Goal: Task Accomplishment & Management: Complete application form

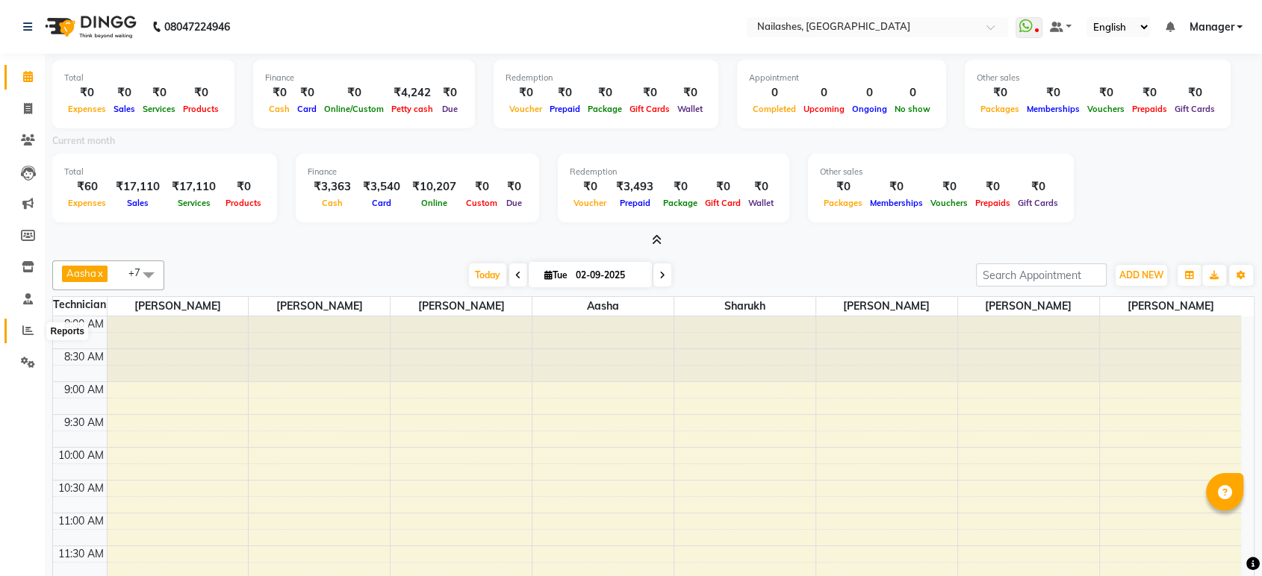
scroll to position [262, 0]
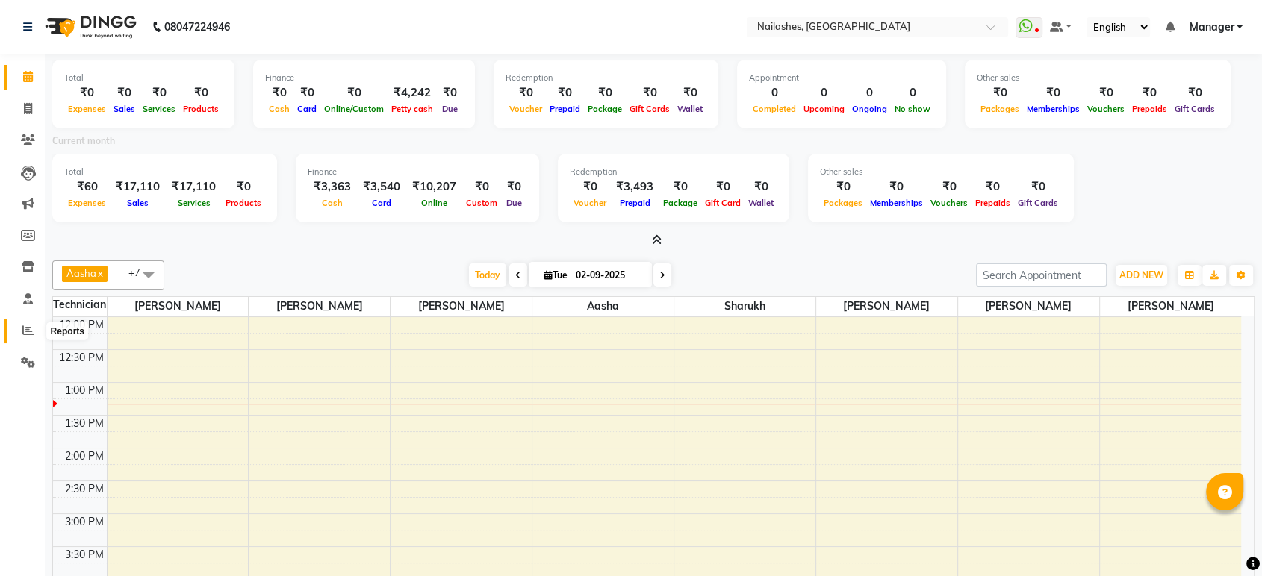
click at [25, 328] on icon at bounding box center [27, 330] width 11 height 11
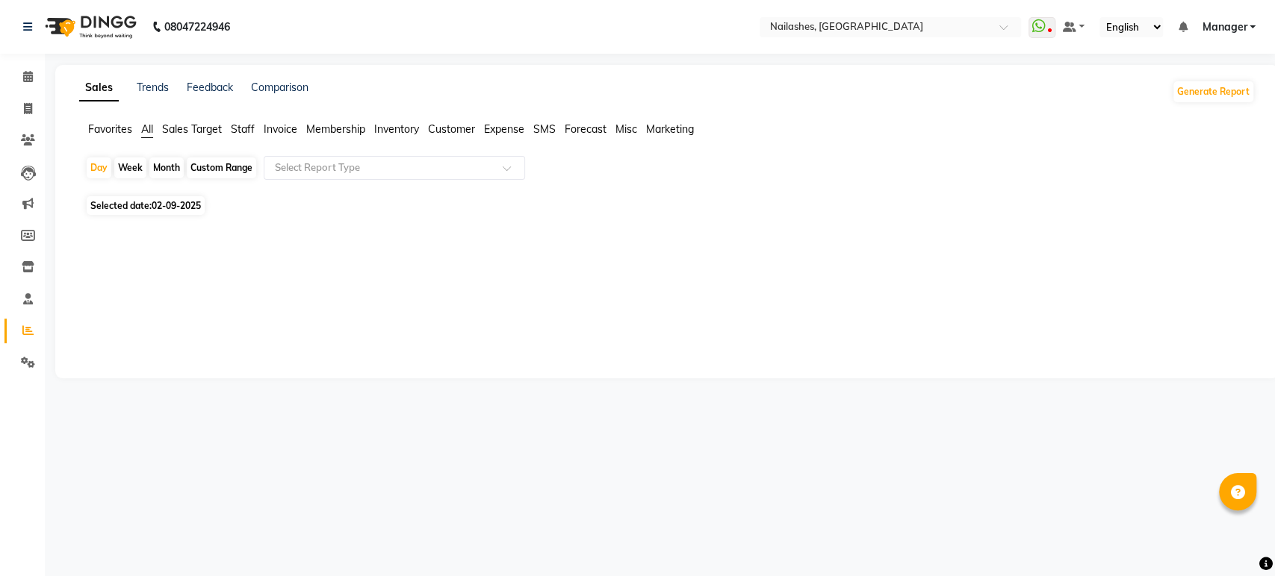
click at [241, 130] on span "Staff" at bounding box center [243, 128] width 24 height 13
click at [167, 164] on div "Month" at bounding box center [166, 168] width 34 height 21
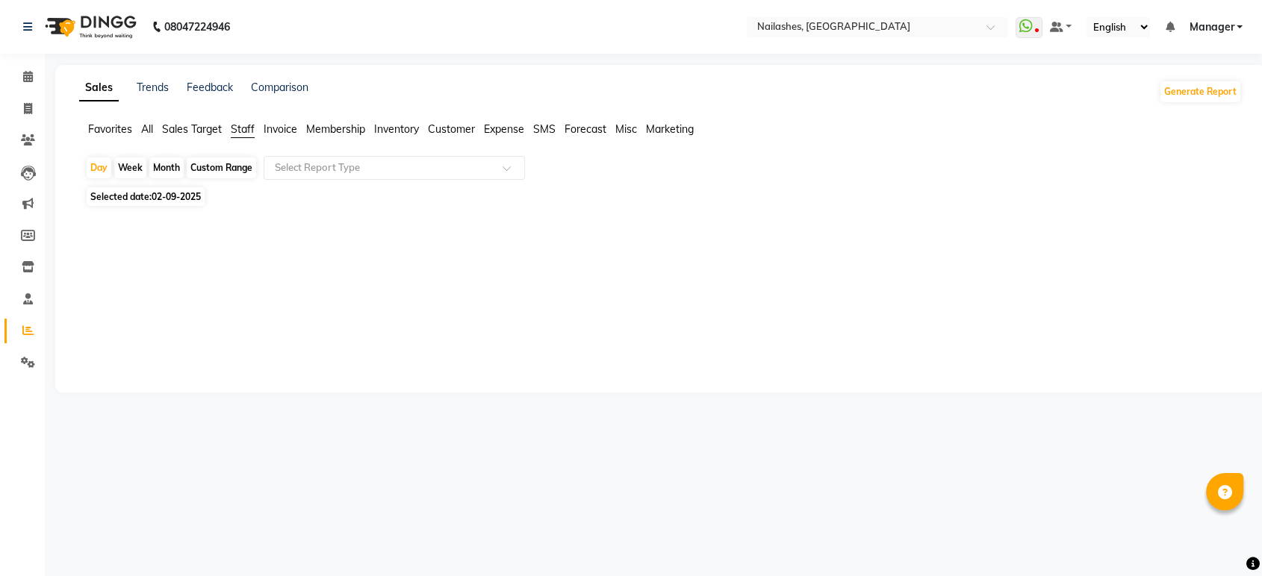
select select "9"
select select "2025"
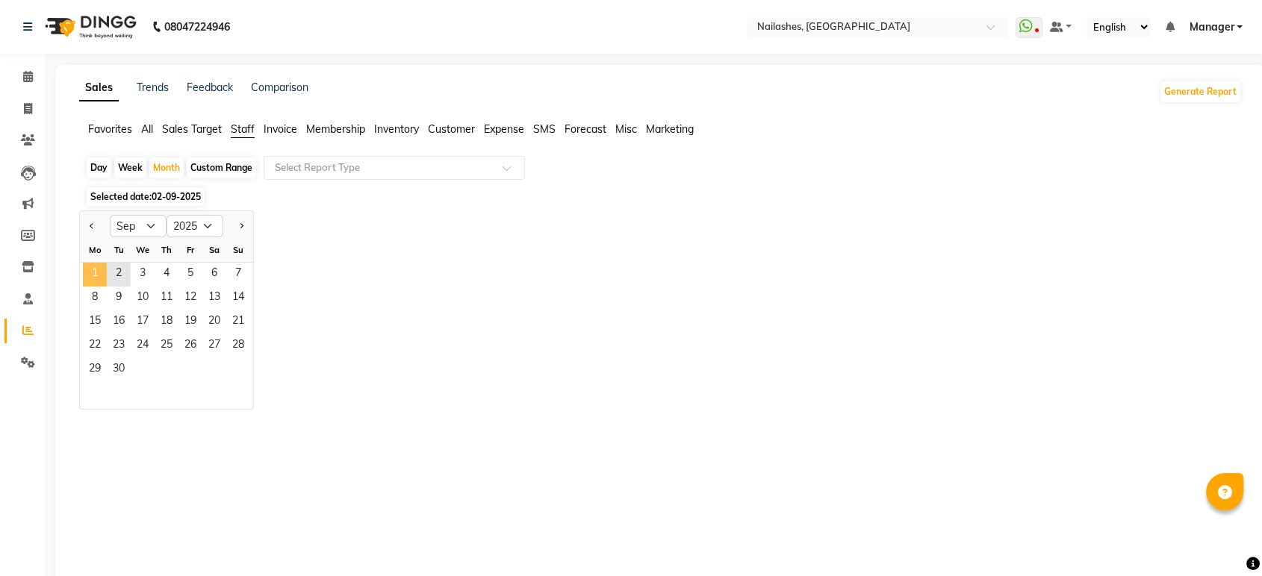
click at [96, 271] on span "1" at bounding box center [95, 275] width 24 height 24
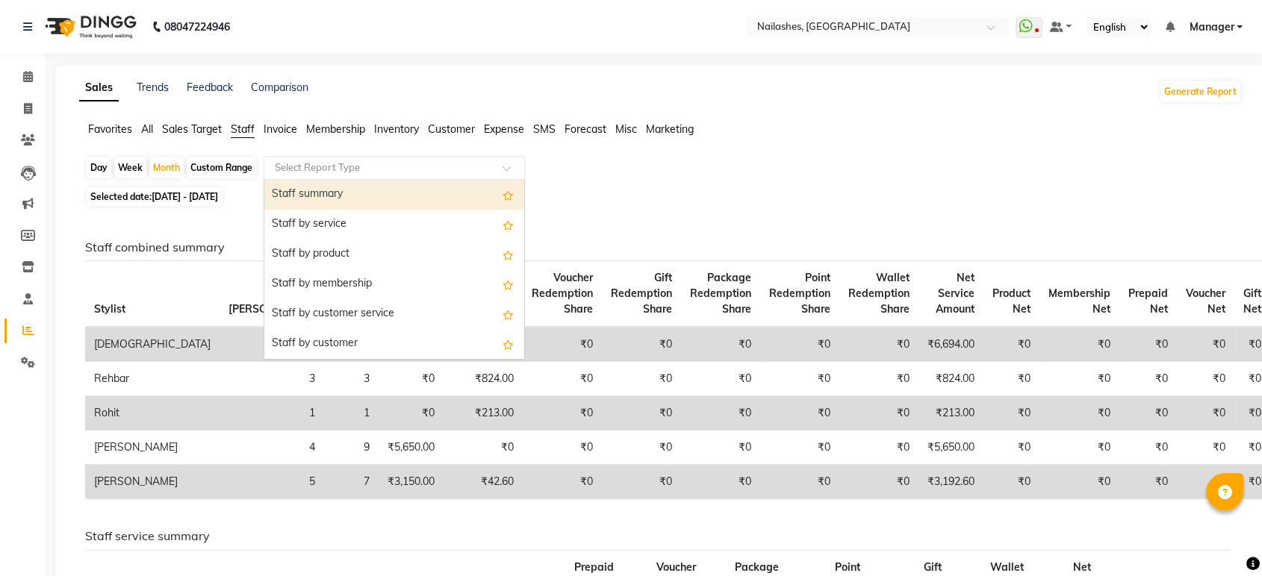
click at [513, 172] on span at bounding box center [512, 172] width 19 height 15
click at [408, 190] on div "Staff summary" at bounding box center [394, 195] width 260 height 30
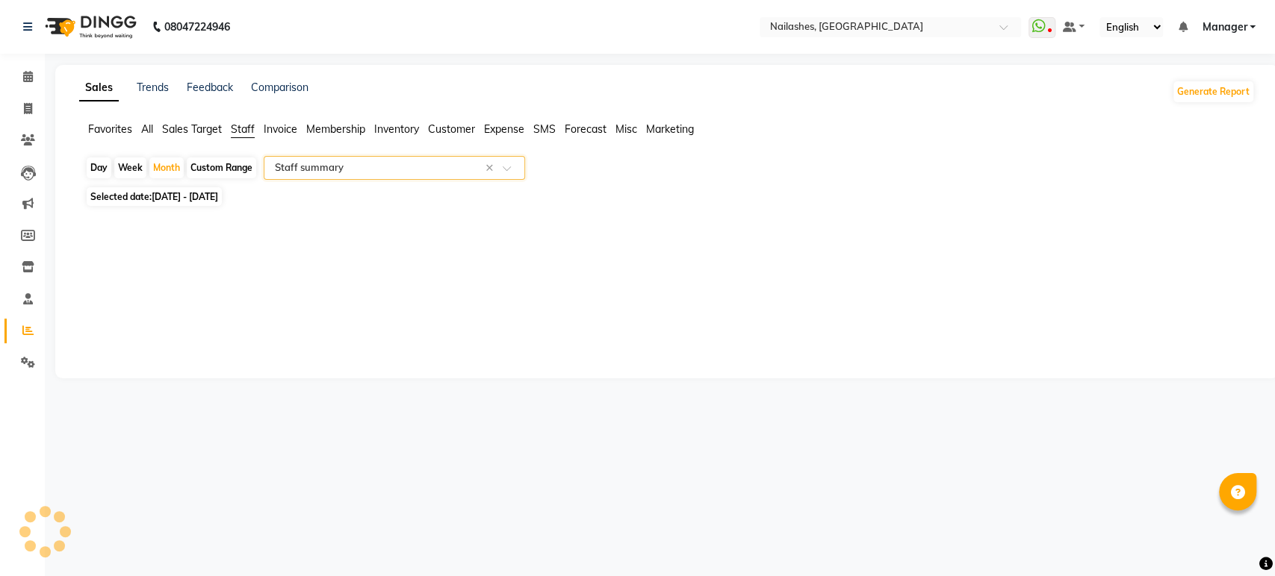
select select "csv"
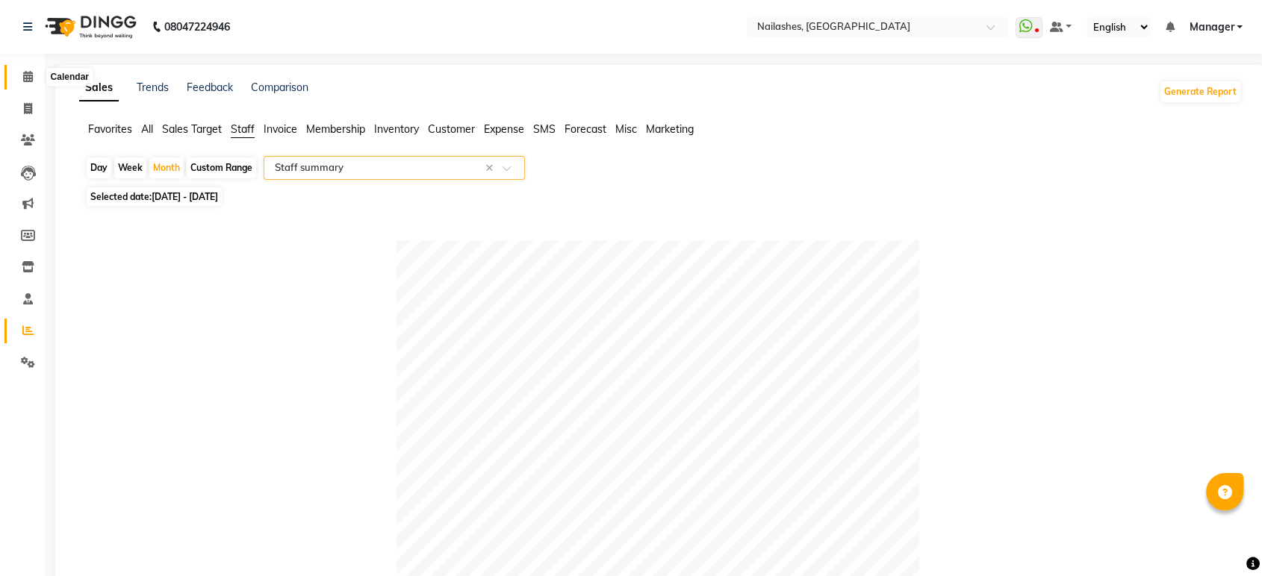
click at [30, 72] on icon at bounding box center [28, 76] width 10 height 11
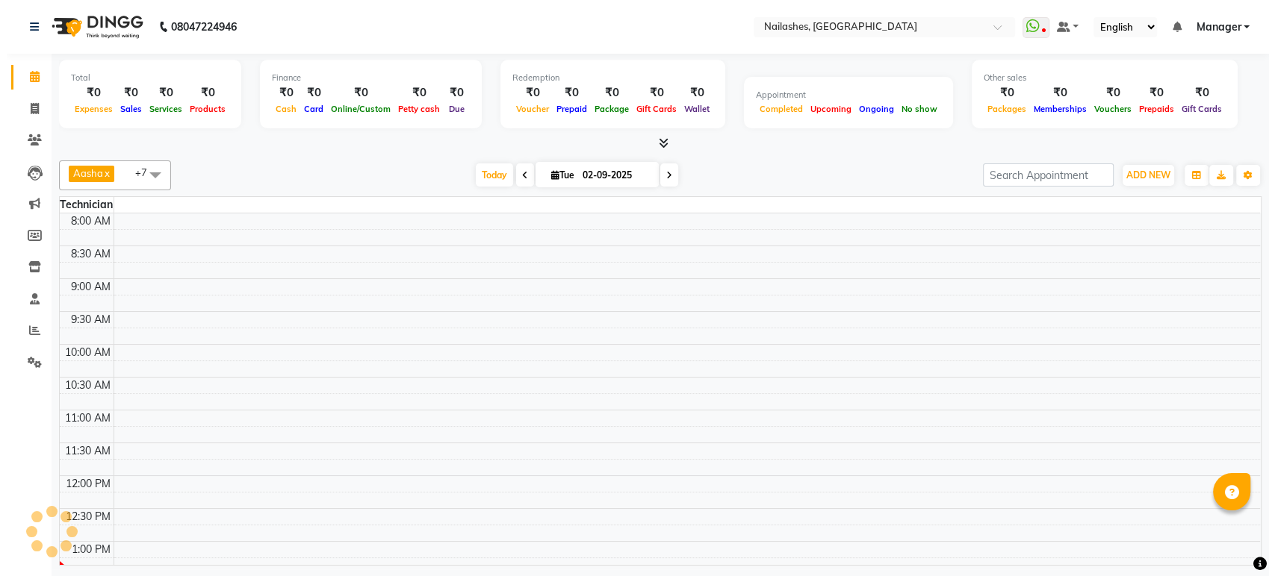
scroll to position [328, 0]
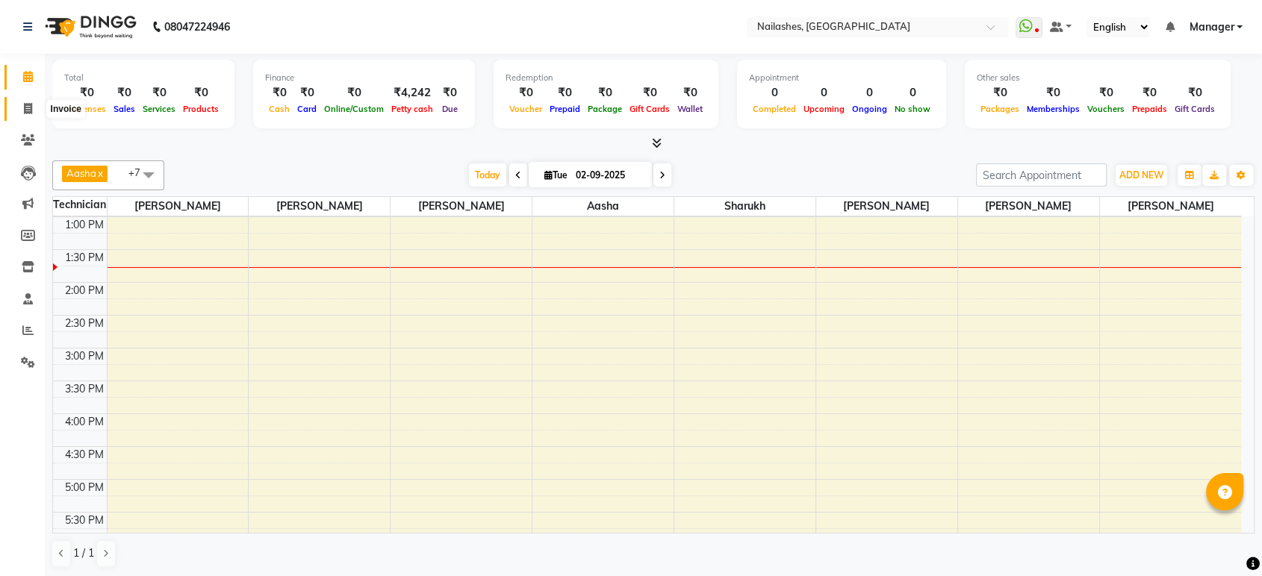
click at [28, 112] on icon at bounding box center [28, 108] width 8 height 11
select select "service"
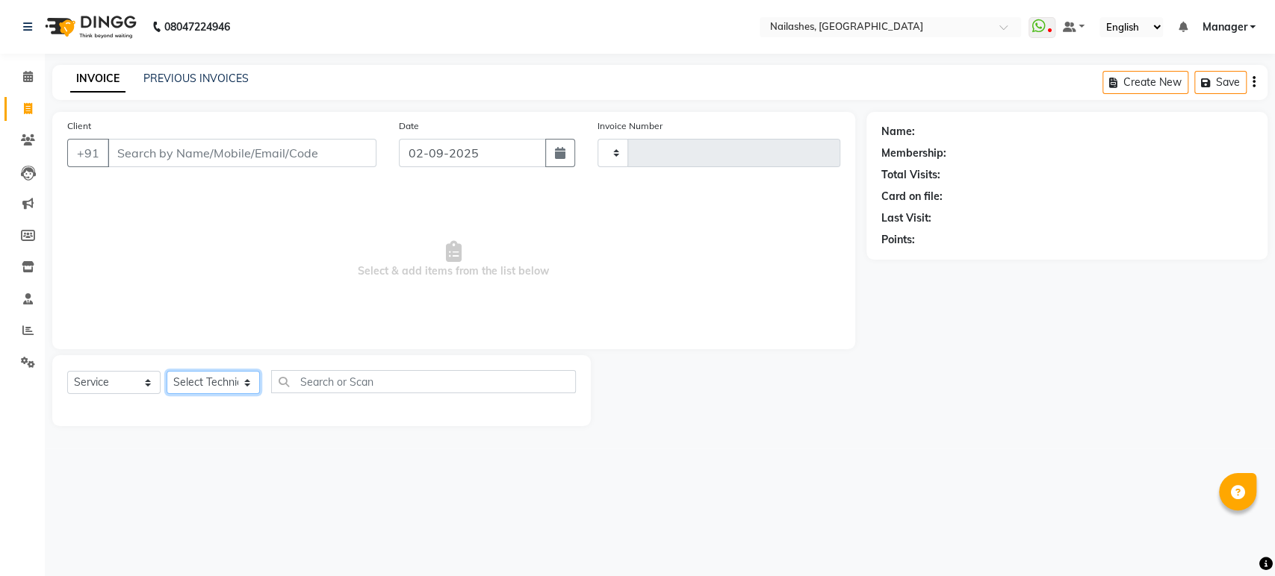
click at [241, 390] on select "Select Technician" at bounding box center [213, 382] width 93 height 23
click at [856, 455] on div "08047224946 Select Location × Nailashes, Electronics City WhatsApp Status ✕ Sta…" at bounding box center [637, 288] width 1275 height 576
click at [304, 156] on input "Client" at bounding box center [242, 153] width 269 height 28
click at [276, 161] on input "Client" at bounding box center [242, 153] width 269 height 28
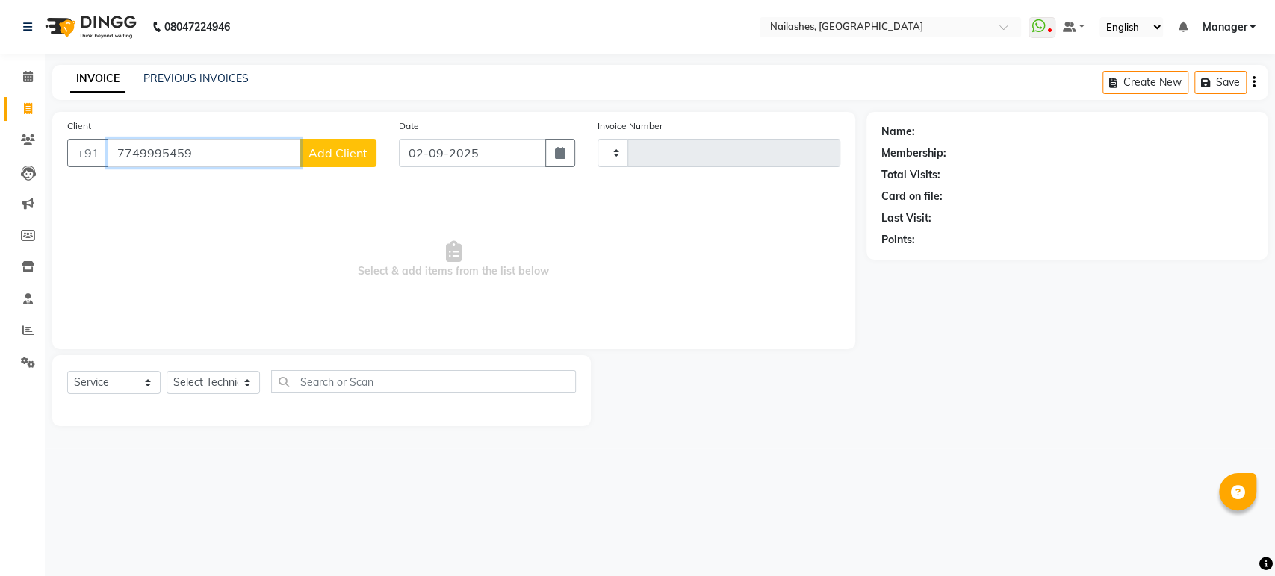
type input "7749995459"
click at [331, 146] on span "Add Client" at bounding box center [337, 153] width 59 height 15
select select "21"
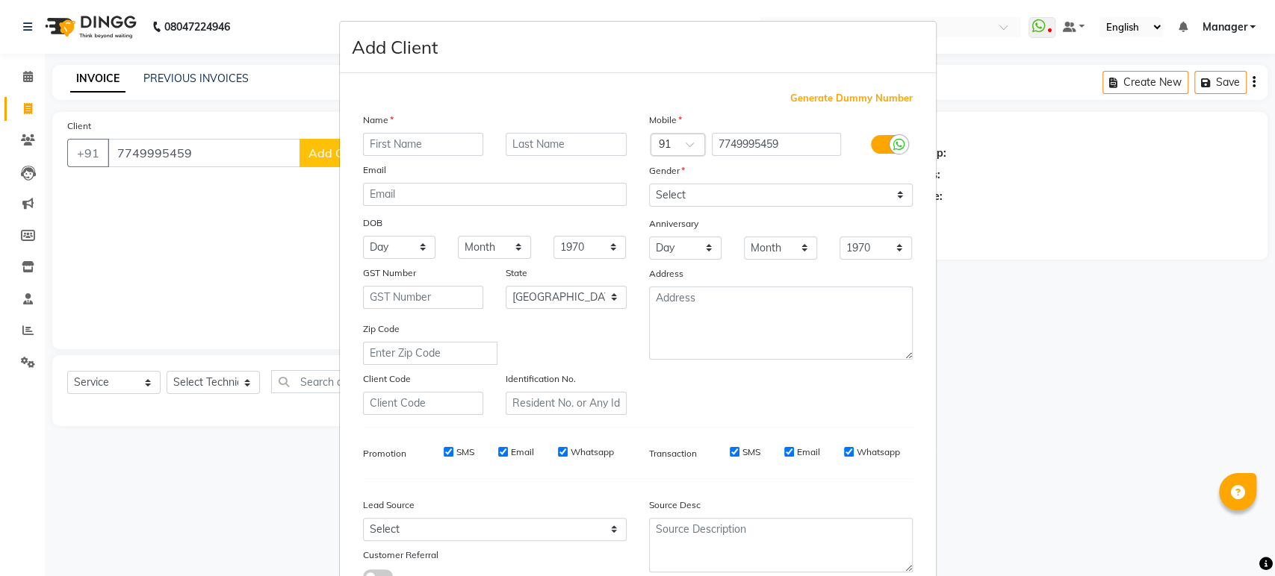
click at [406, 138] on input "text" at bounding box center [423, 144] width 121 height 23
type input "sundas"
drag, startPoint x: 891, startPoint y: 193, endPoint x: 816, endPoint y: 253, distance: 96.1
click at [816, 253] on div "Mobile Country Code × 91 7749995459 Gender Select [DEMOGRAPHIC_DATA] [DEMOGRAPH…" at bounding box center [781, 263] width 286 height 303
select select "[DEMOGRAPHIC_DATA]"
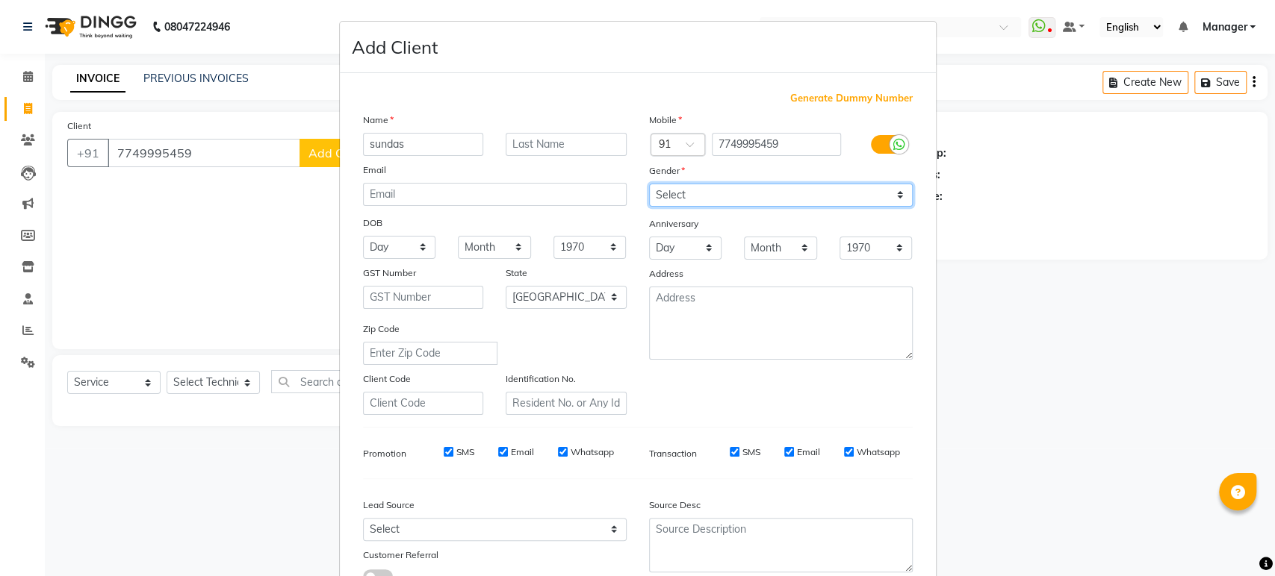
click at [649, 184] on select "Select [DEMOGRAPHIC_DATA] [DEMOGRAPHIC_DATA] Other Prefer Not To Say" at bounding box center [781, 195] width 264 height 23
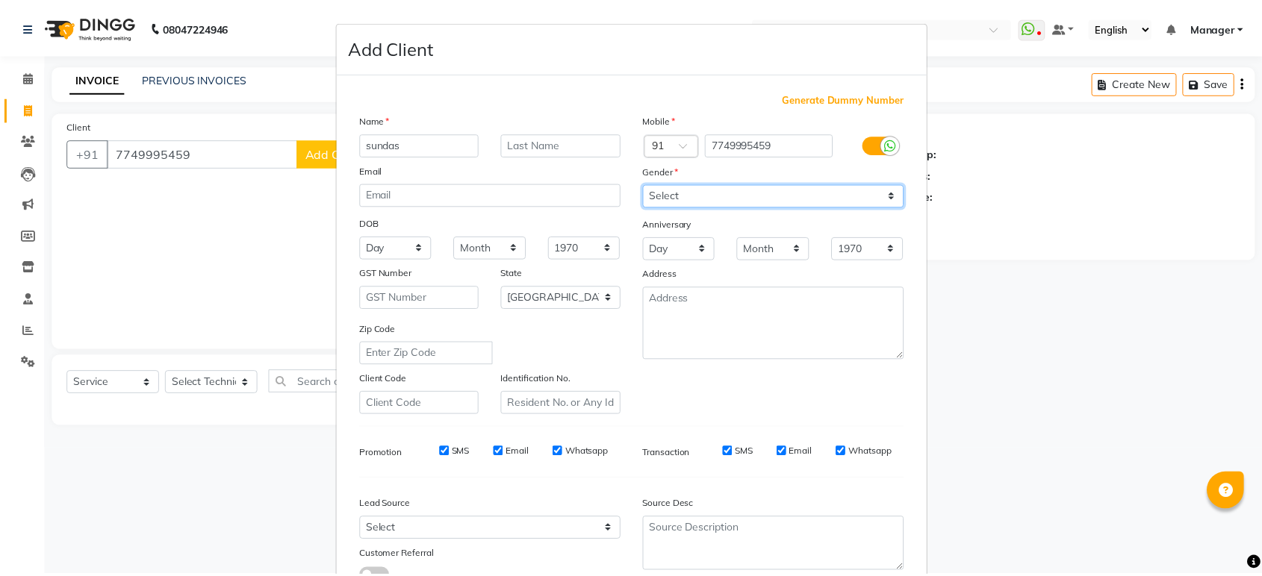
scroll to position [109, 0]
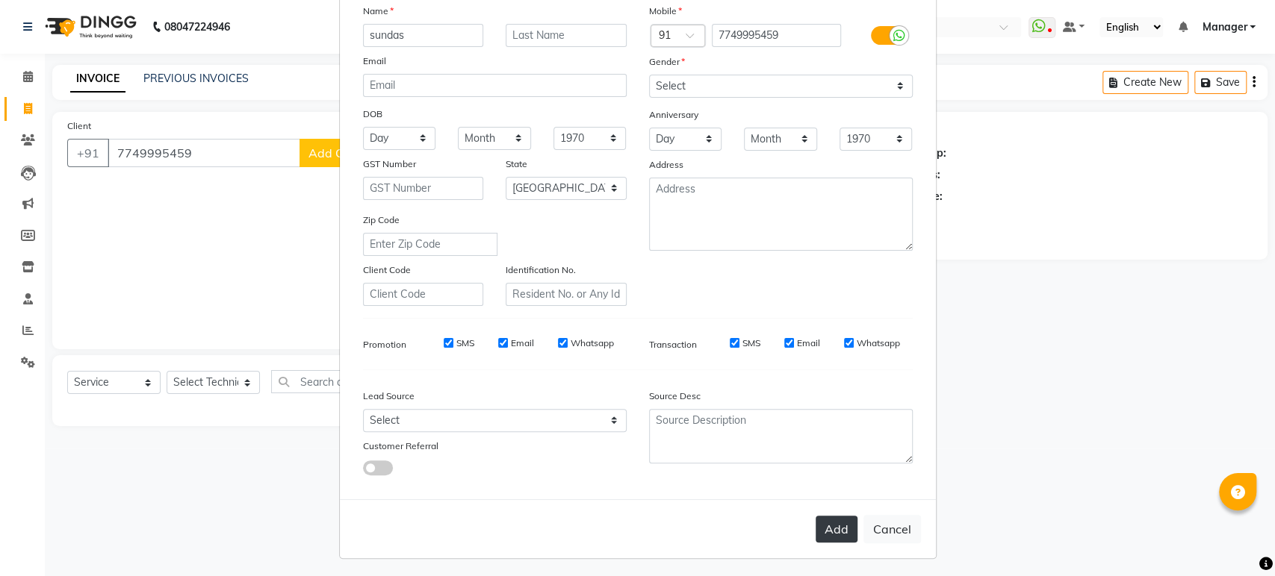
click at [839, 531] on button "Add" at bounding box center [836, 529] width 42 height 27
type input "77******59"
select select
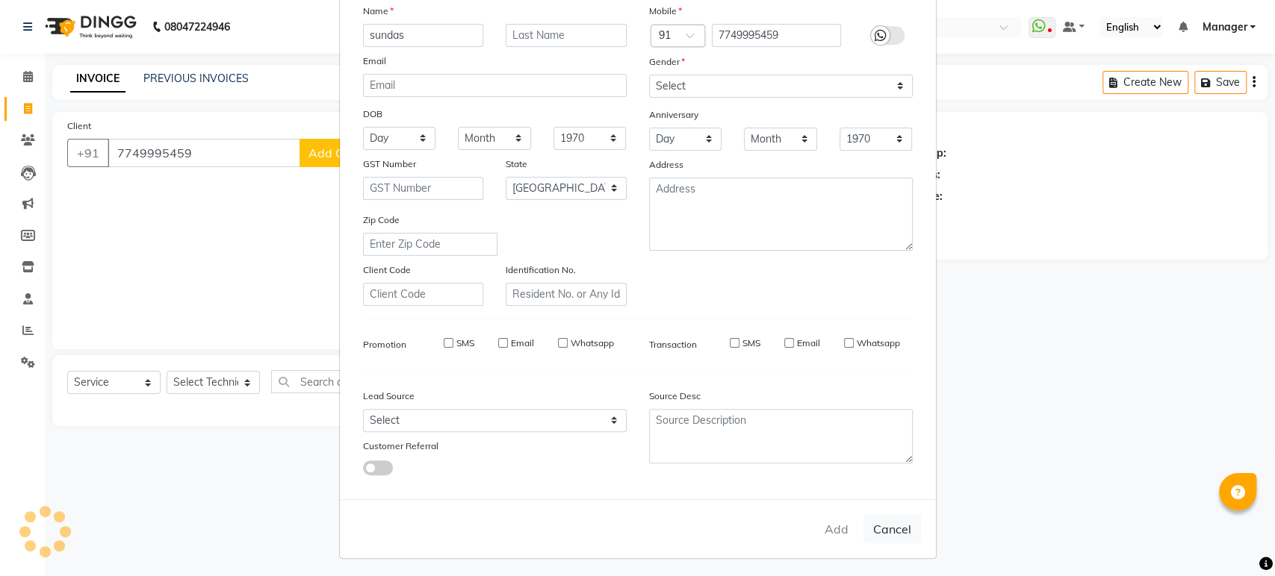
select select "null"
select select
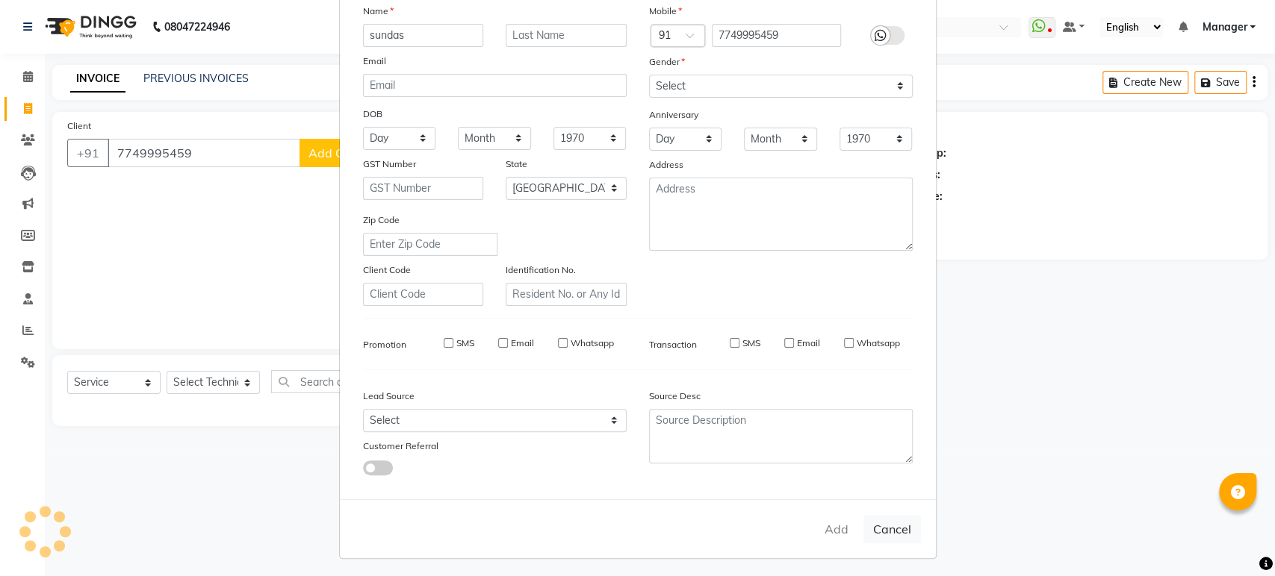
checkbox input "false"
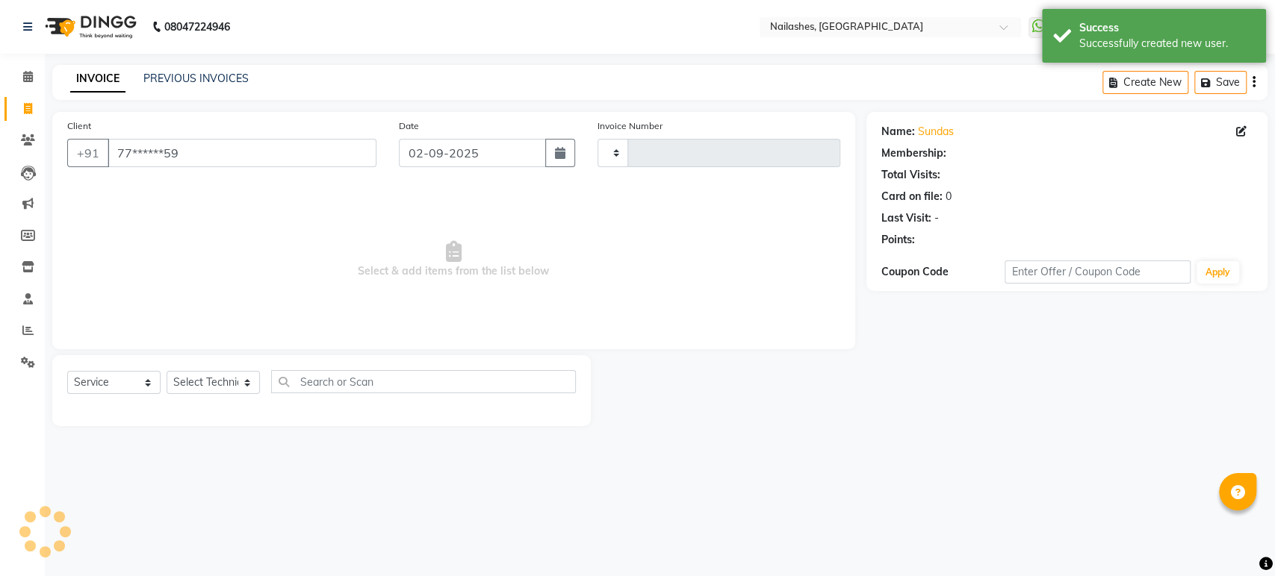
select select "1: Object"
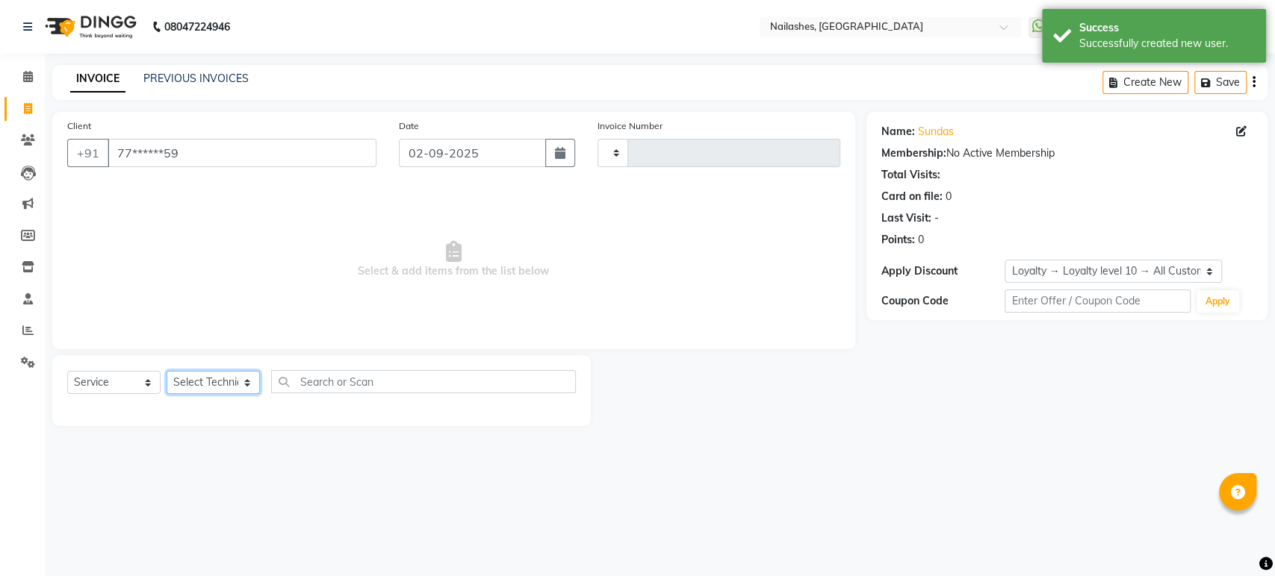
click at [245, 380] on select "Select Technician" at bounding box center [213, 382] width 93 height 23
click at [167, 371] on select "Select Technician" at bounding box center [213, 382] width 93 height 23
click at [231, 381] on select "Select Technician" at bounding box center [213, 382] width 93 height 23
click at [249, 380] on select "Select Technician" at bounding box center [213, 382] width 93 height 23
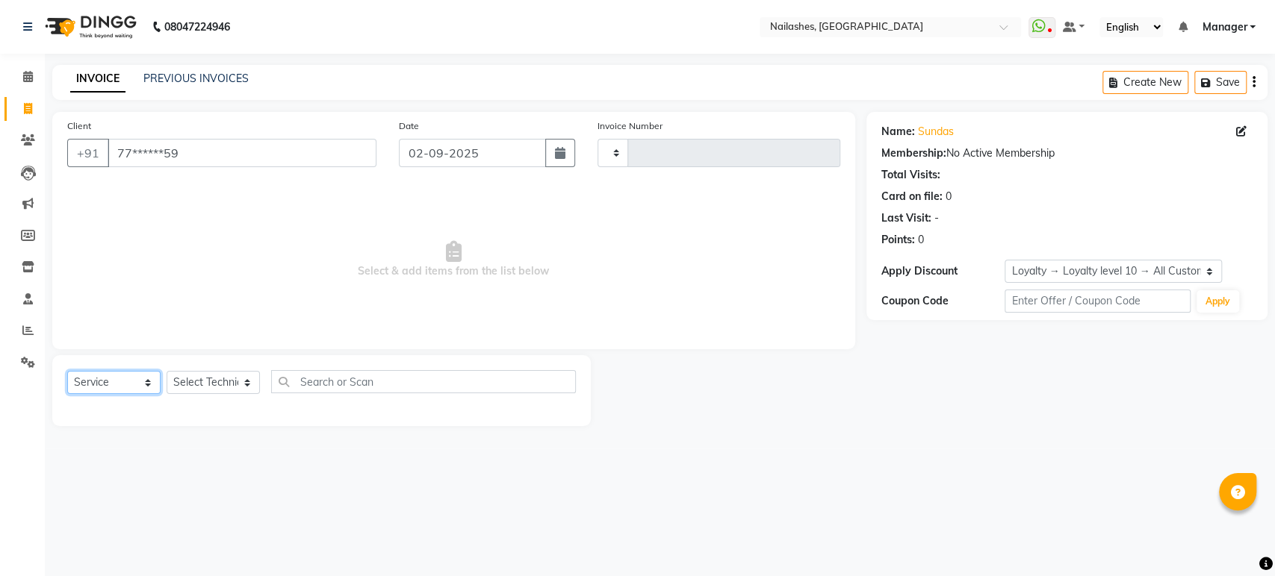
click at [149, 383] on select "Select Service Product Membership Package Voucher Prepaid Gift Card" at bounding box center [113, 382] width 93 height 23
click at [67, 371] on select "Select Service Product Membership Package Voucher Prepaid Gift Card" at bounding box center [113, 382] width 93 height 23
click at [249, 383] on select "Select Technician" at bounding box center [213, 382] width 93 height 23
drag, startPoint x: 148, startPoint y: 386, endPoint x: 143, endPoint y: 409, distance: 23.6
click at [143, 409] on div "Select Service Product Membership Package Voucher Prepaid Gift Card Select Tech…" at bounding box center [321, 390] width 538 height 71
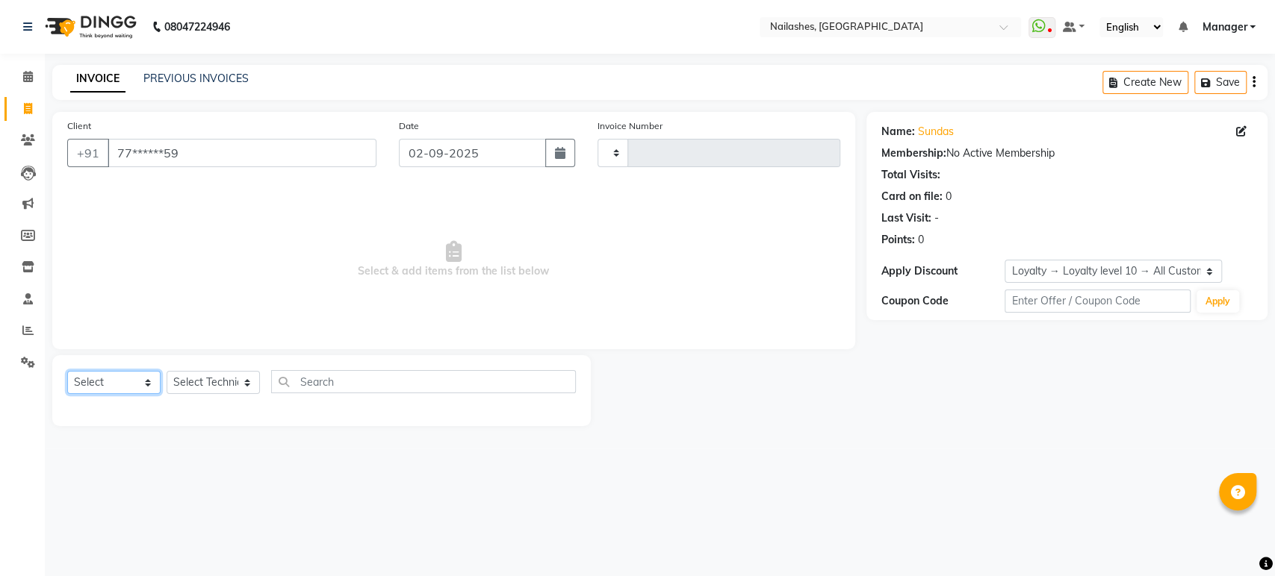
click at [67, 371] on select "Select Service Product Membership Package Voucher Prepaid Gift Card" at bounding box center [113, 382] width 93 height 23
click at [149, 382] on select "Select Service Product Membership Package Voucher Prepaid Gift Card" at bounding box center [113, 382] width 93 height 23
select select "service"
click at [67, 371] on select "Select Service Product Membership Package Voucher Prepaid Gift Card" at bounding box center [113, 382] width 93 height 23
click at [252, 391] on select "Select Technician" at bounding box center [213, 382] width 93 height 23
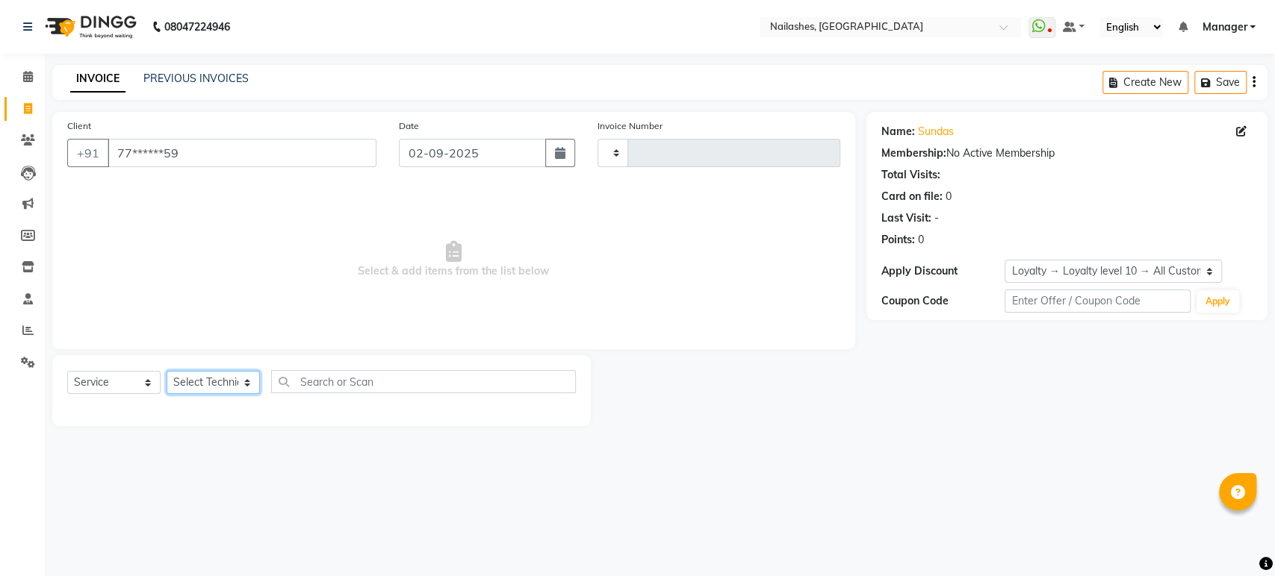
click at [215, 375] on select "Select Technician" at bounding box center [213, 382] width 93 height 23
click at [246, 380] on select "Select Technician" at bounding box center [213, 382] width 93 height 23
drag, startPoint x: 246, startPoint y: 380, endPoint x: 42, endPoint y: 91, distance: 354.1
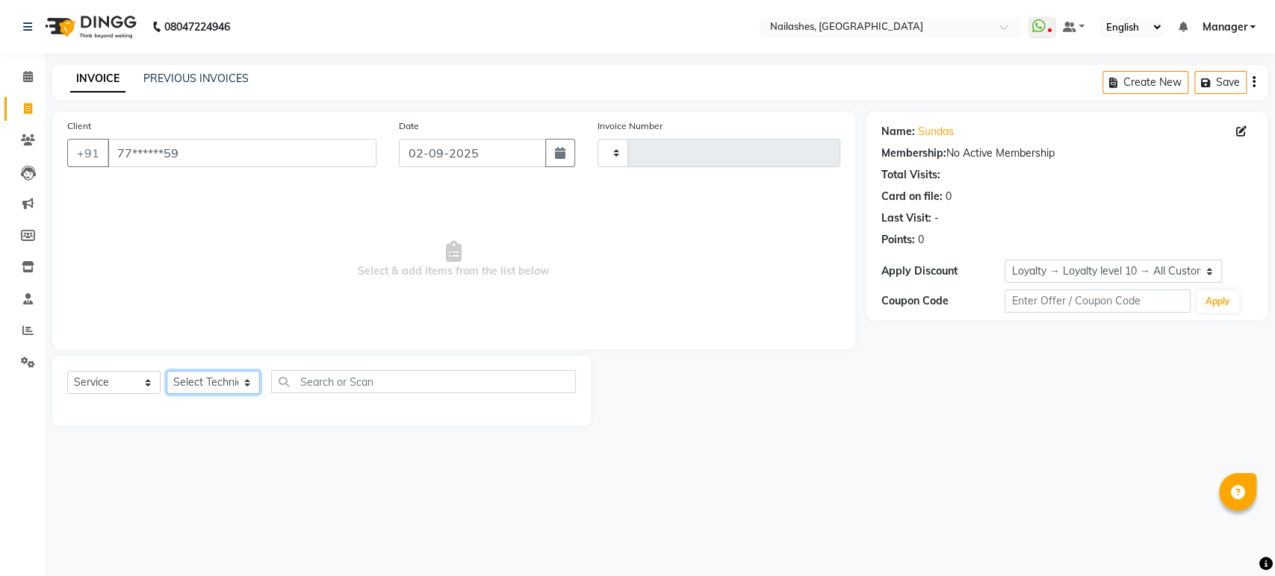
click at [42, 91] on app-home "08047224946 Select Location × Nailashes, Electronics City WhatsApp Status ✕ Sta…" at bounding box center [637, 224] width 1275 height 449
click at [28, 76] on icon at bounding box center [28, 76] width 10 height 11
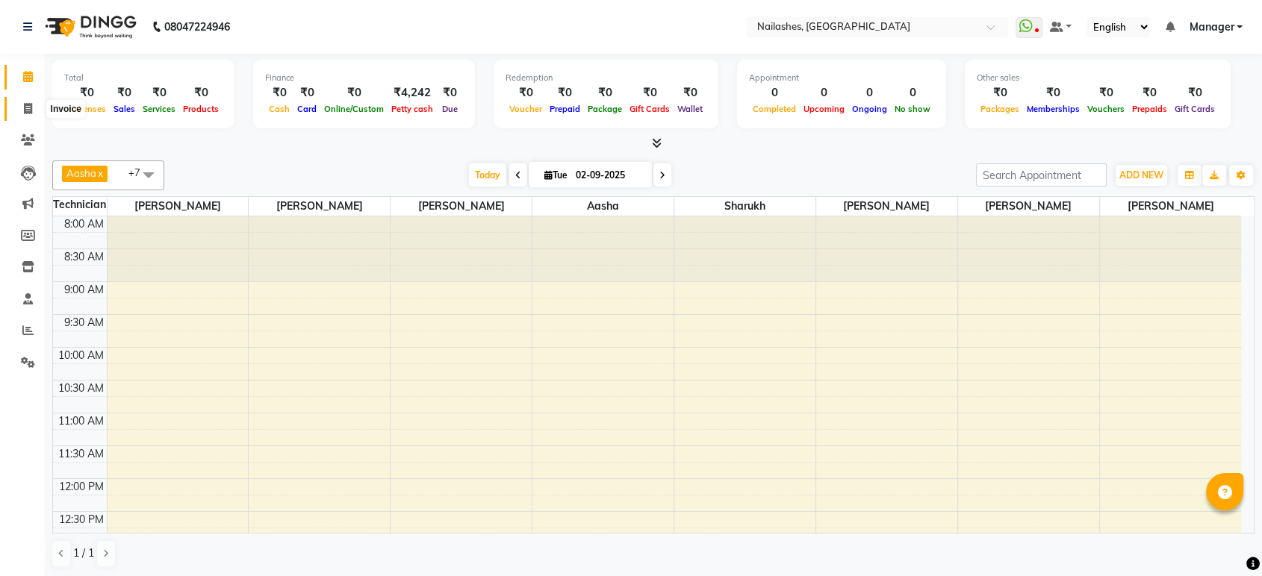
click at [26, 111] on icon at bounding box center [28, 108] width 8 height 11
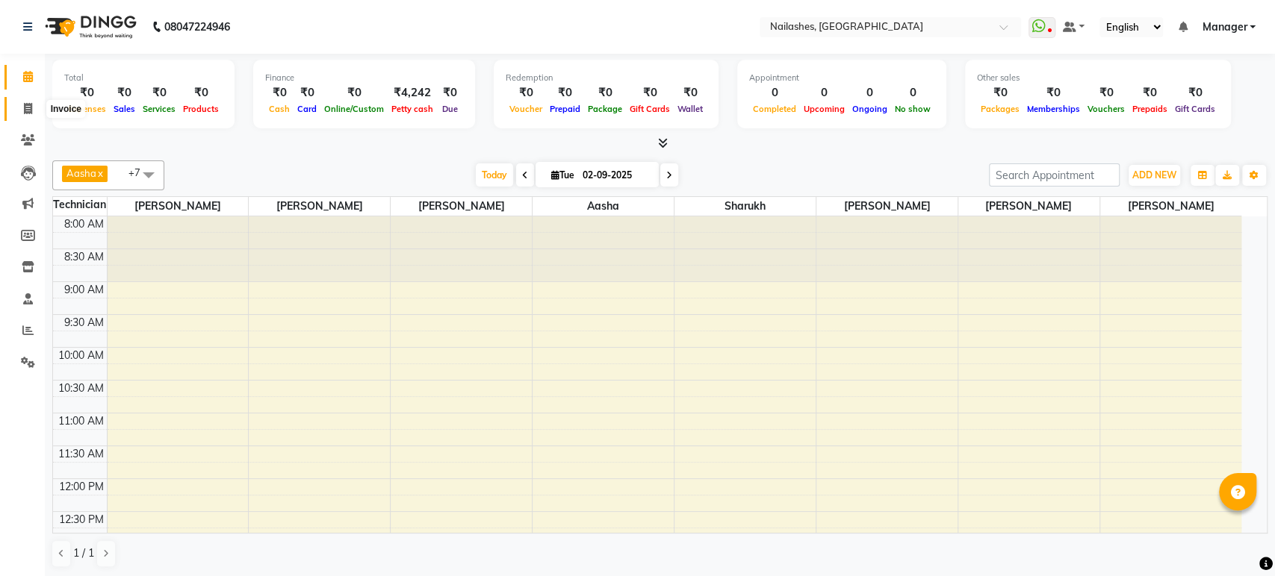
select select "service"
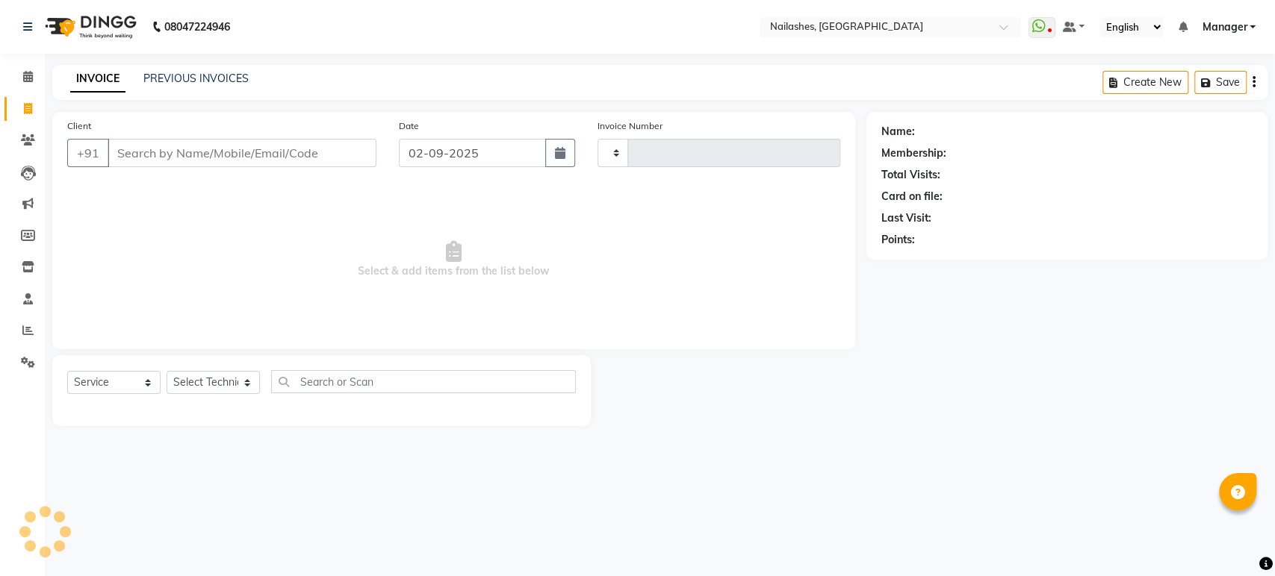
type input "1642"
select select "4251"
click at [247, 379] on select "Select Technician [PERSON_NAME] [PERSON_NAME] Asid deepak HANMI [PERSON_NAME] M…" at bounding box center [213, 382] width 93 height 23
select select "26128"
click at [167, 371] on select "Select Technician [PERSON_NAME] [PERSON_NAME] Asid deepak HANMI [PERSON_NAME] M…" at bounding box center [213, 382] width 93 height 23
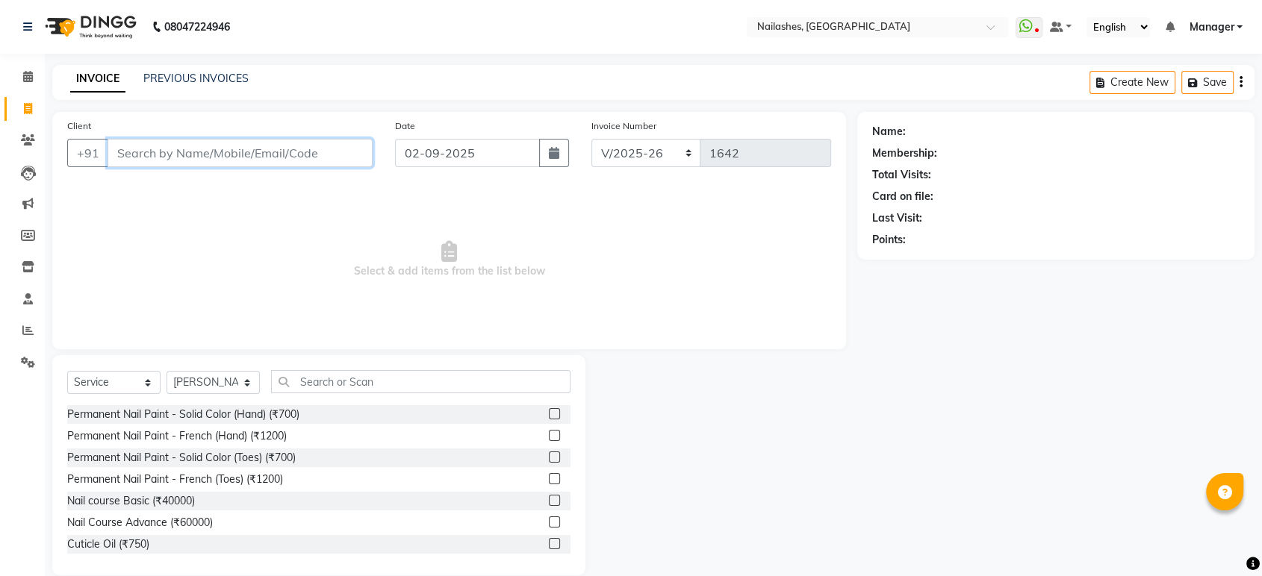
click at [256, 149] on input "Client" at bounding box center [240, 153] width 265 height 28
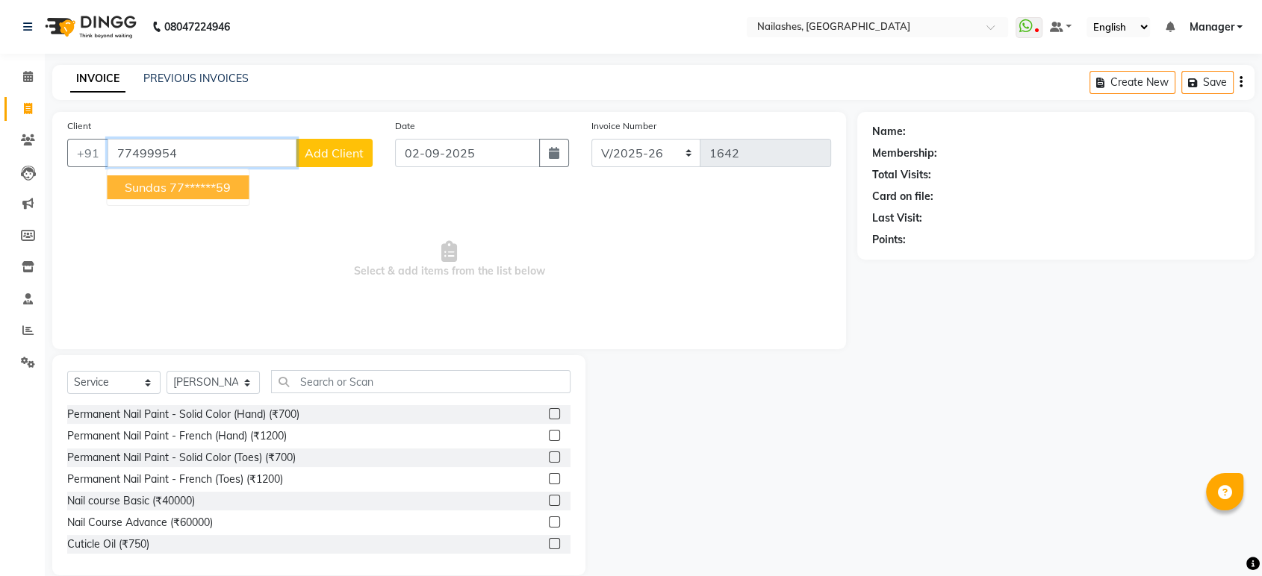
click at [161, 182] on span "sundas" at bounding box center [146, 187] width 42 height 15
type input "77******59"
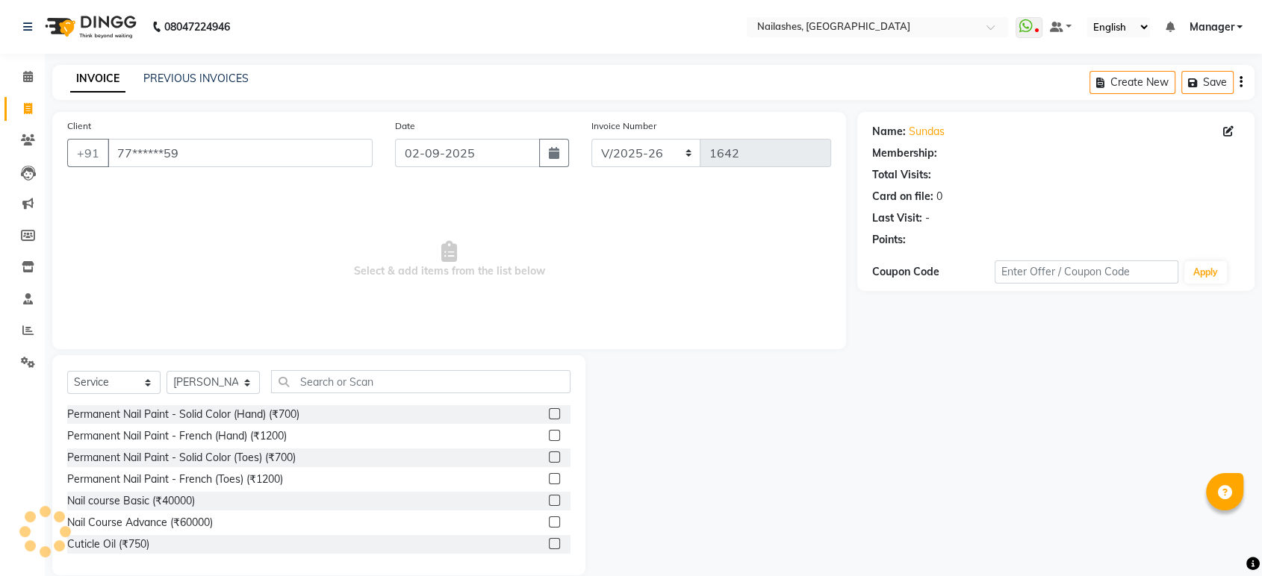
select select "1: Object"
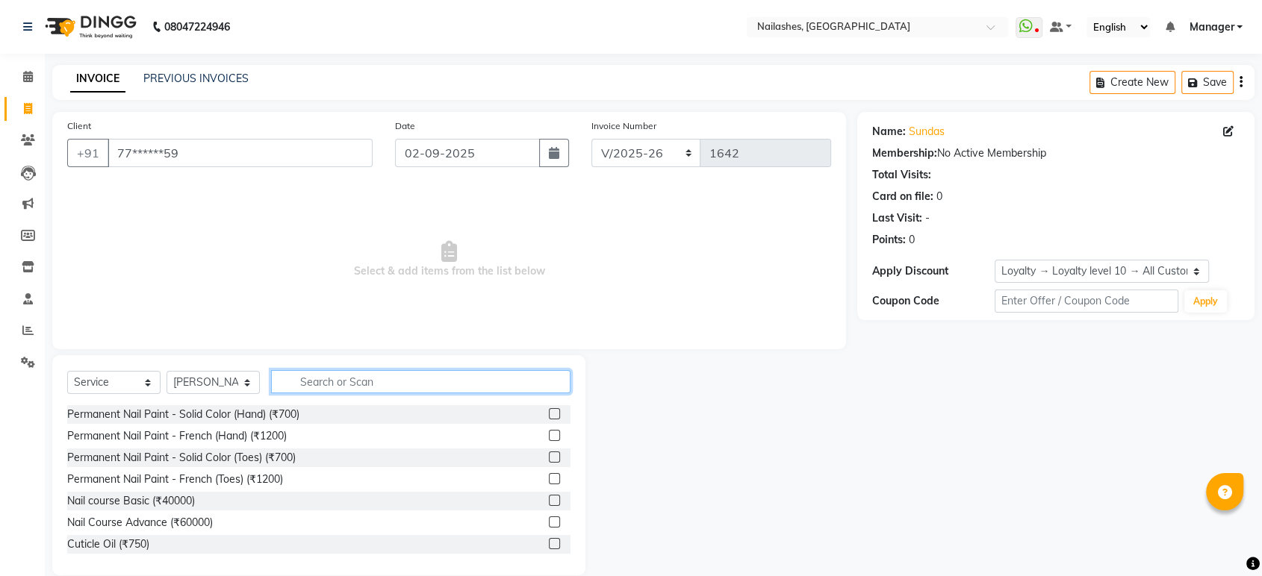
click at [414, 380] on input "text" at bounding box center [420, 381] width 299 height 23
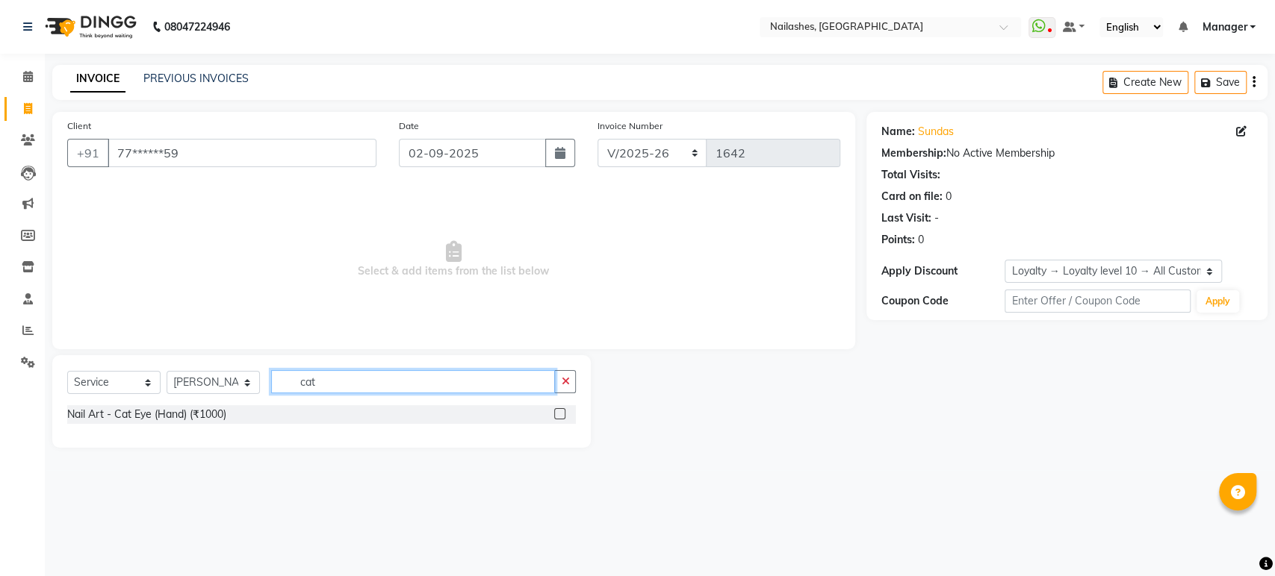
type input "cat"
click at [559, 414] on label at bounding box center [559, 413] width 11 height 11
click at [559, 414] on input "checkbox" at bounding box center [559, 415] width 10 height 10
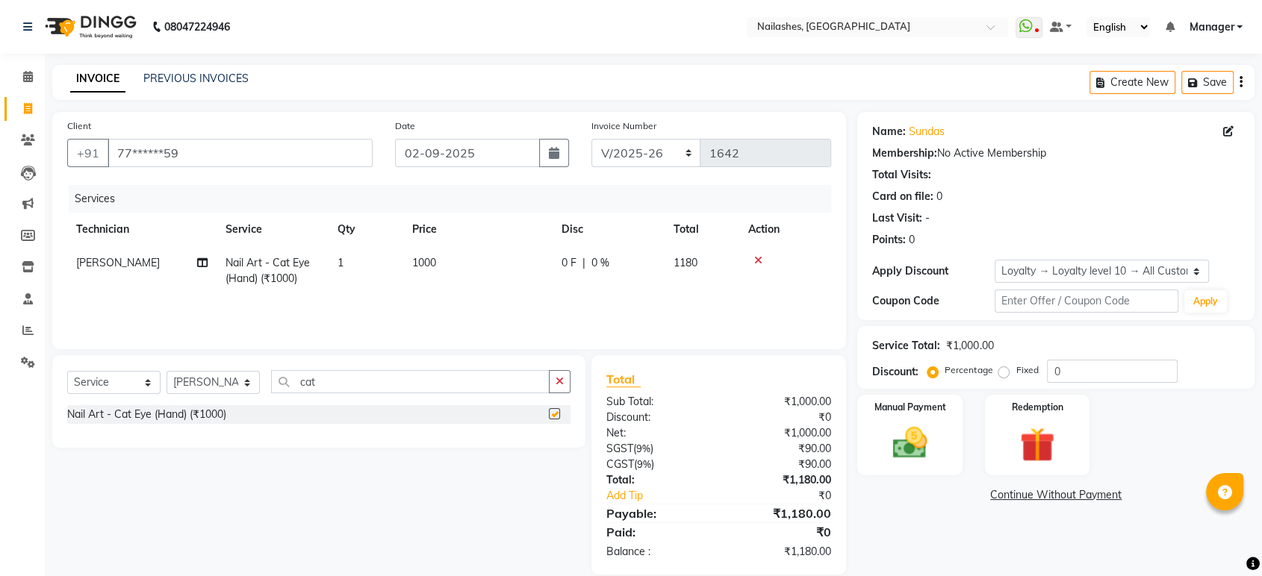
checkbox input "false"
click at [471, 385] on input "cat" at bounding box center [410, 381] width 279 height 23
type input "c"
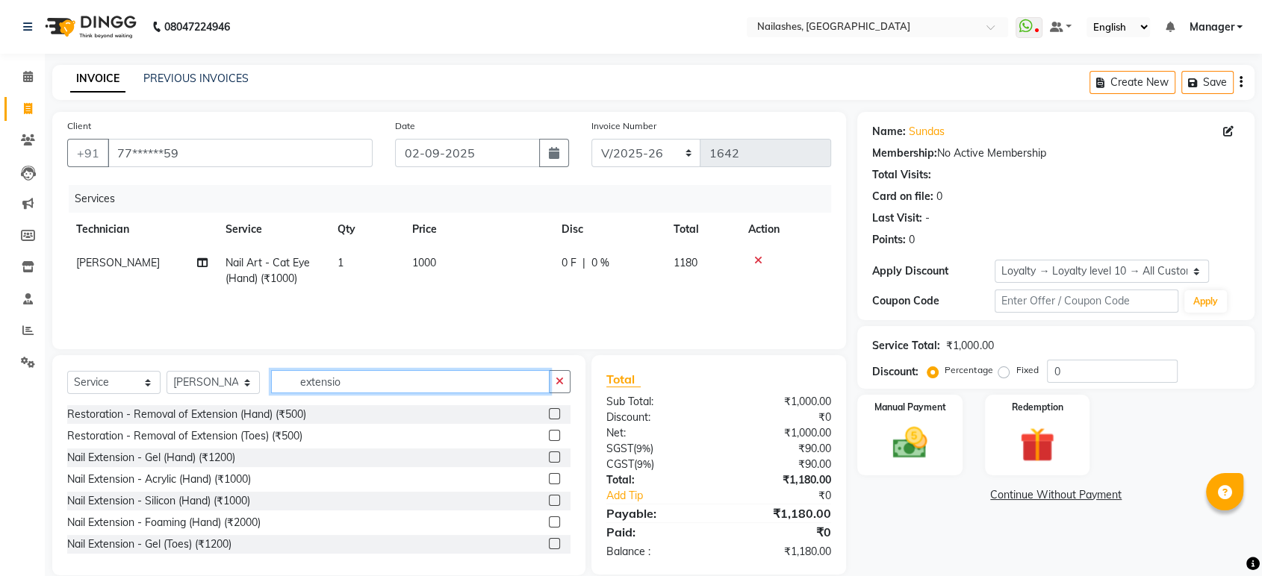
type input "extensio"
click at [549, 476] on label at bounding box center [554, 478] width 11 height 11
click at [549, 476] on input "checkbox" at bounding box center [554, 480] width 10 height 10
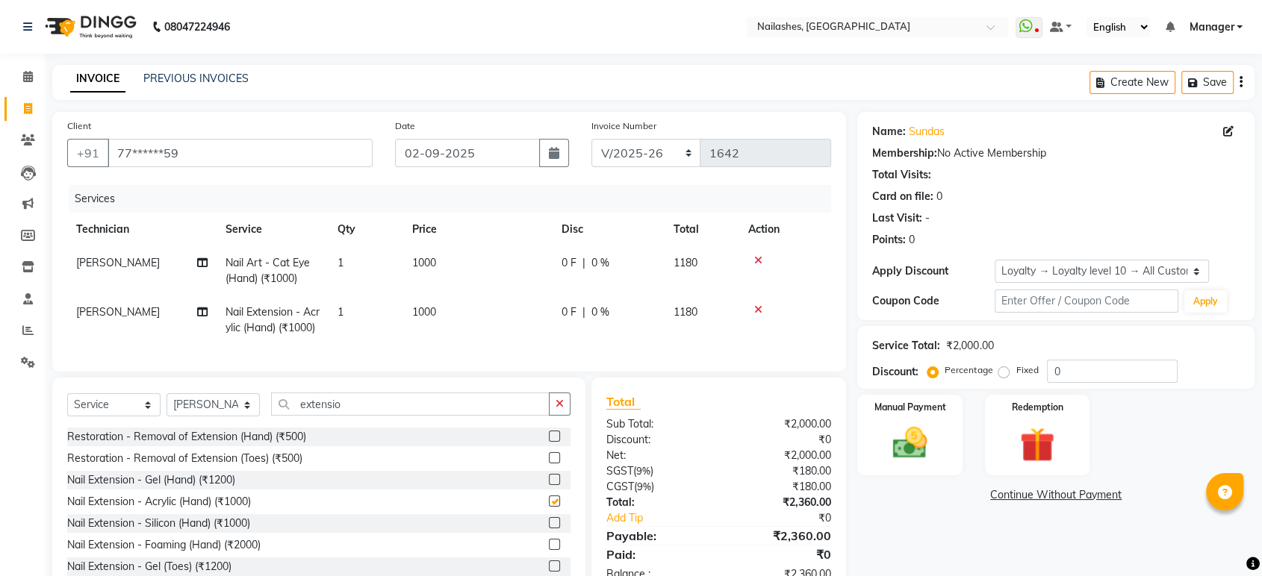
checkbox input "false"
click at [449, 265] on td "1000" at bounding box center [477, 270] width 149 height 49
select select "26128"
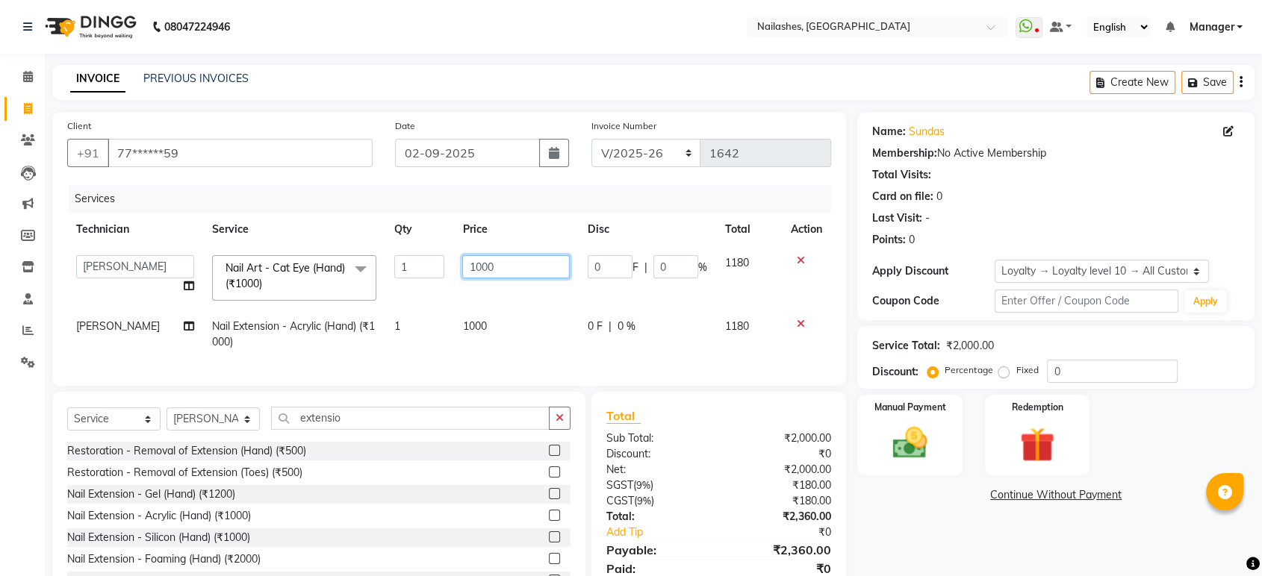
click at [511, 255] on input "1000" at bounding box center [516, 266] width 108 height 23
type input "1"
click at [511, 255] on input "1200" at bounding box center [516, 266] width 108 height 23
type input "1000"
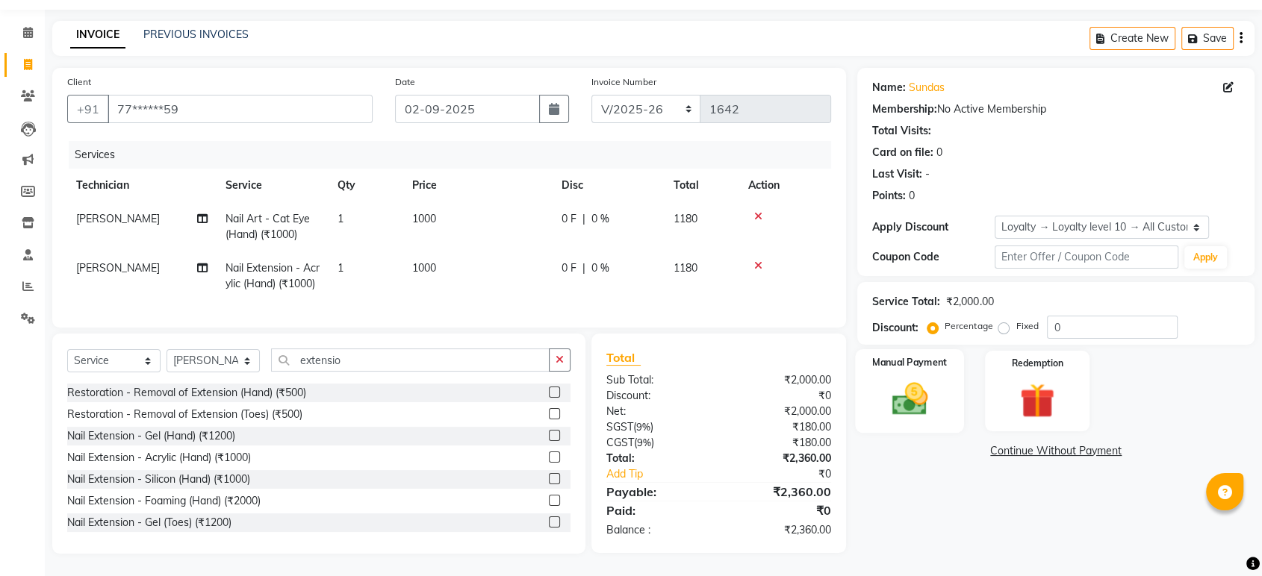
click at [927, 381] on img at bounding box center [909, 400] width 58 height 42
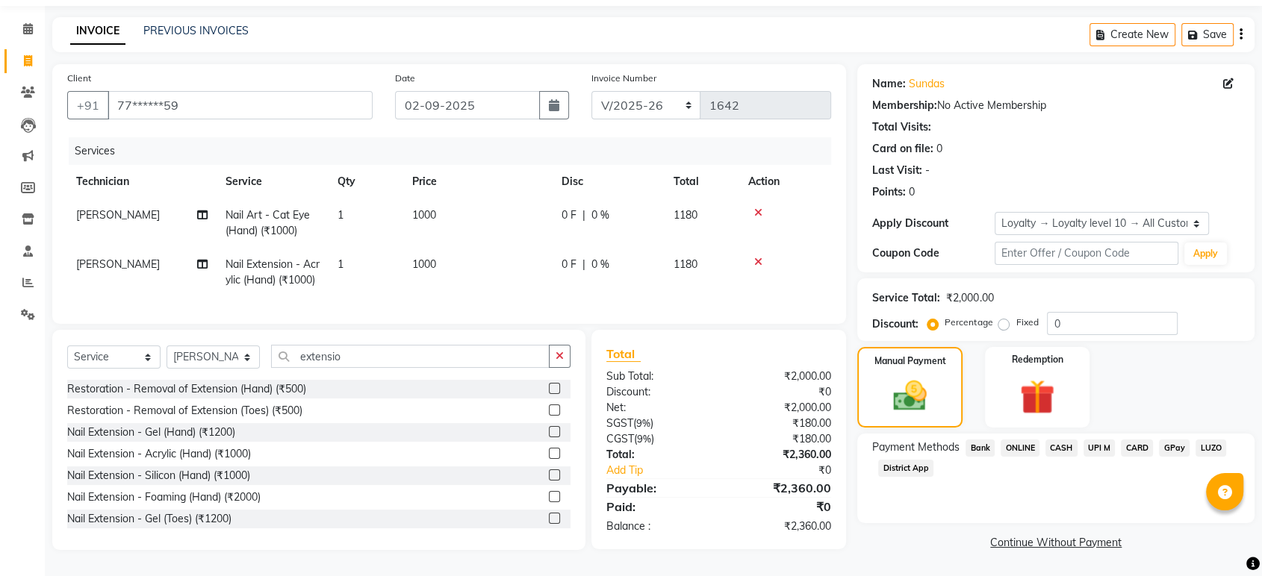
click at [1015, 440] on span "ONLINE" at bounding box center [1020, 448] width 39 height 17
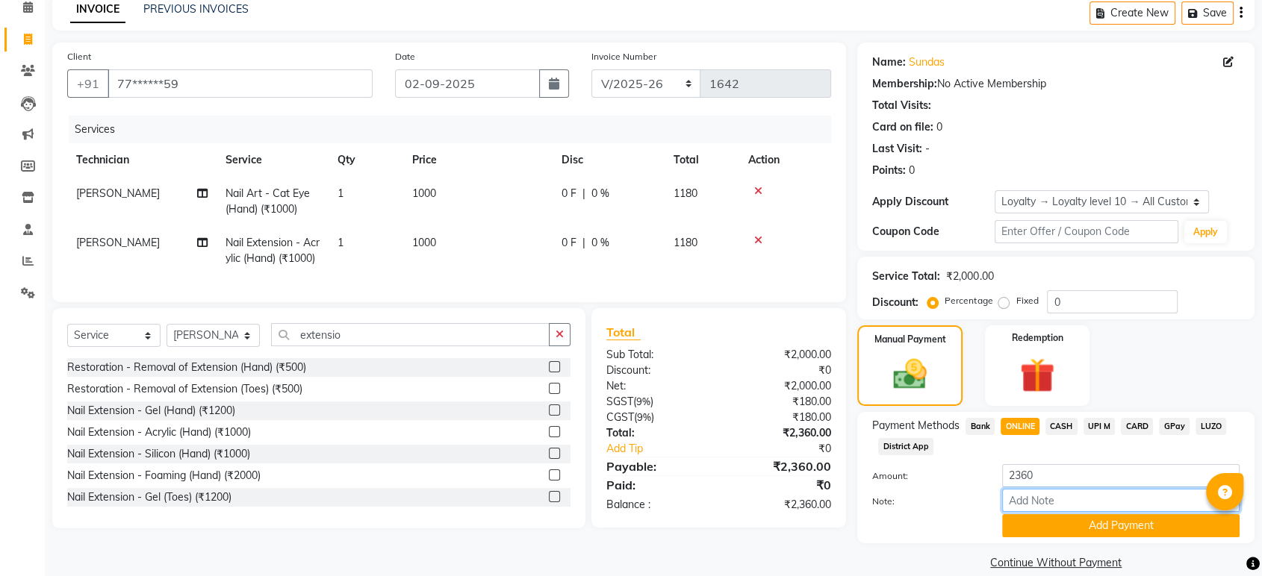
click at [1056, 511] on input "Note:" at bounding box center [1120, 500] width 237 height 23
click at [1052, 529] on button "Add Payment" at bounding box center [1120, 525] width 237 height 23
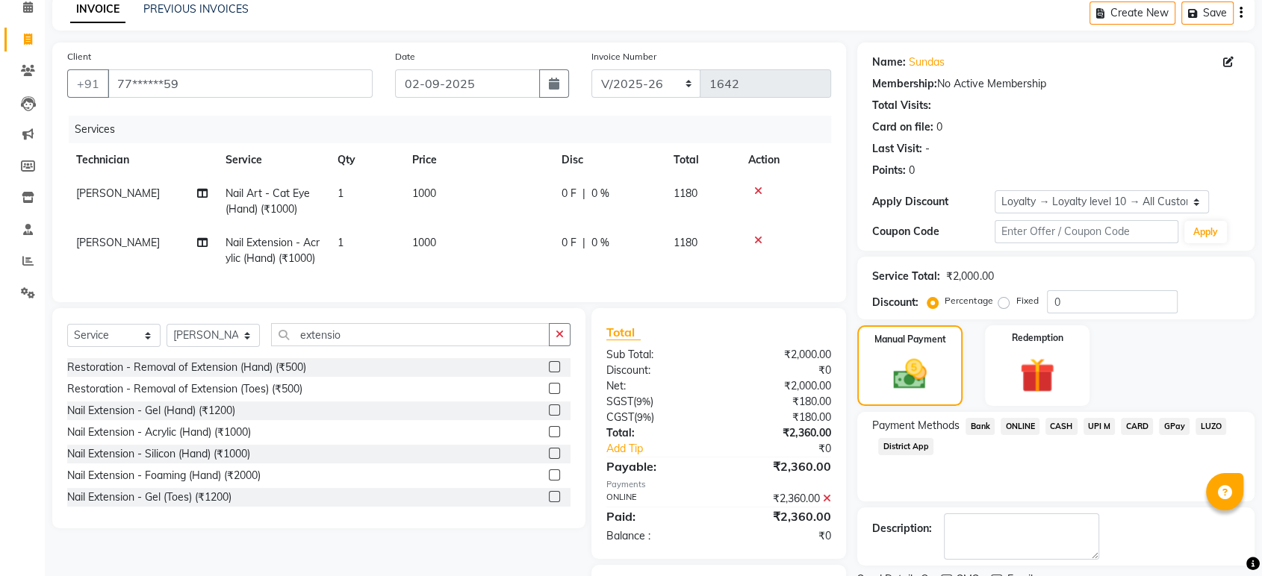
scroll to position [175, 0]
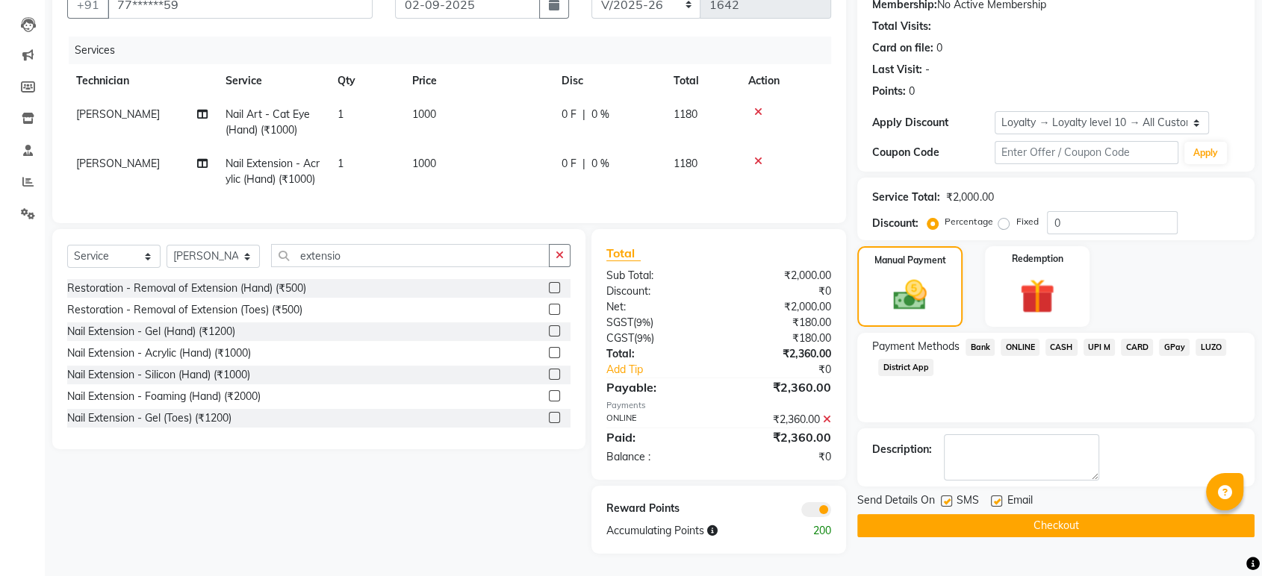
click at [1039, 514] on button "Checkout" at bounding box center [1055, 525] width 397 height 23
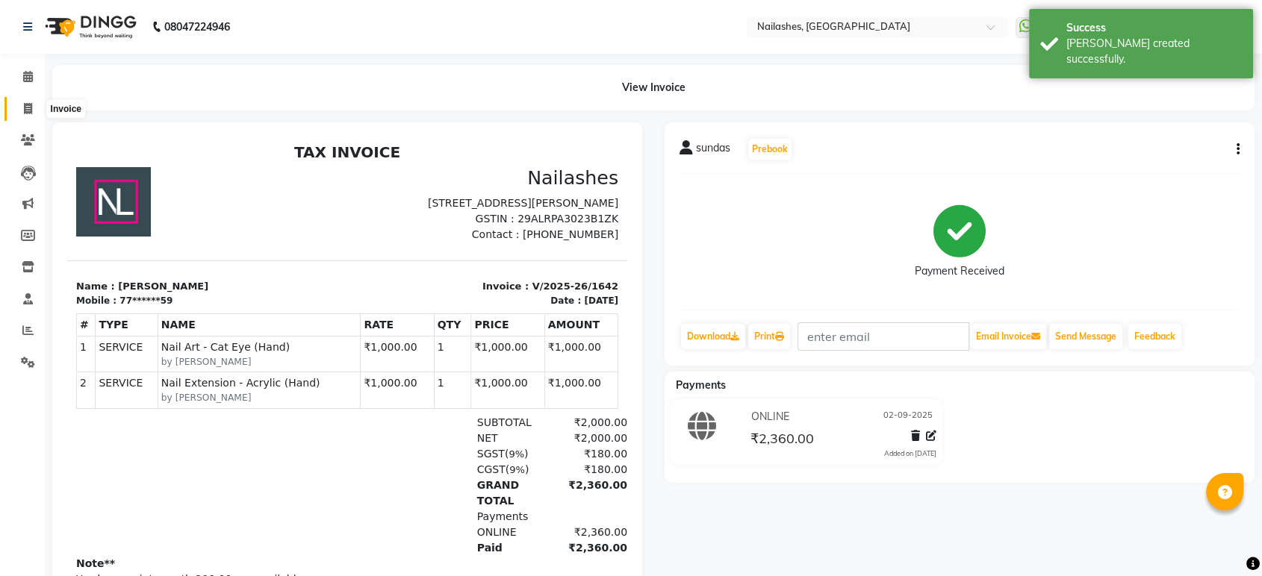
click at [26, 107] on icon at bounding box center [28, 108] width 8 height 11
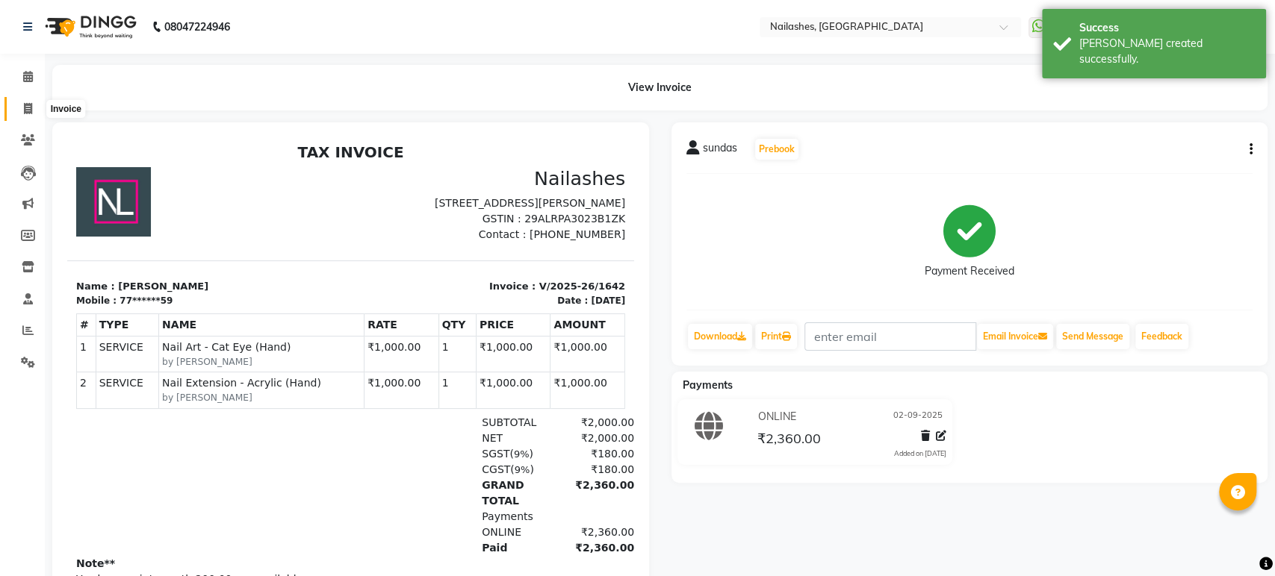
select select "4251"
select select "service"
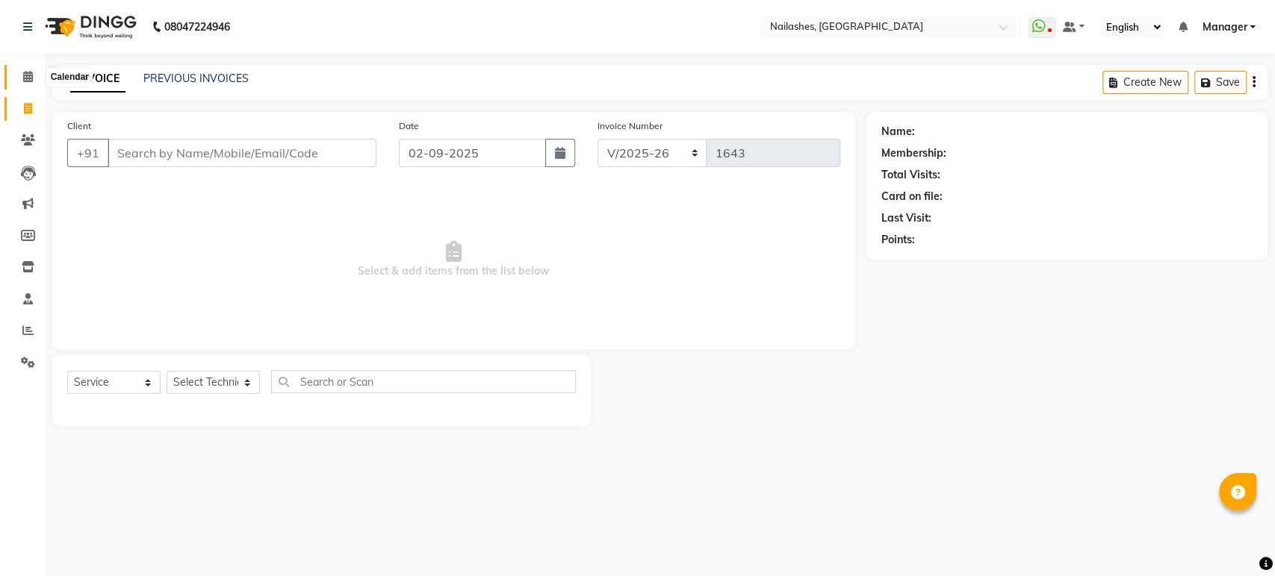
click at [30, 75] on icon at bounding box center [28, 76] width 10 height 11
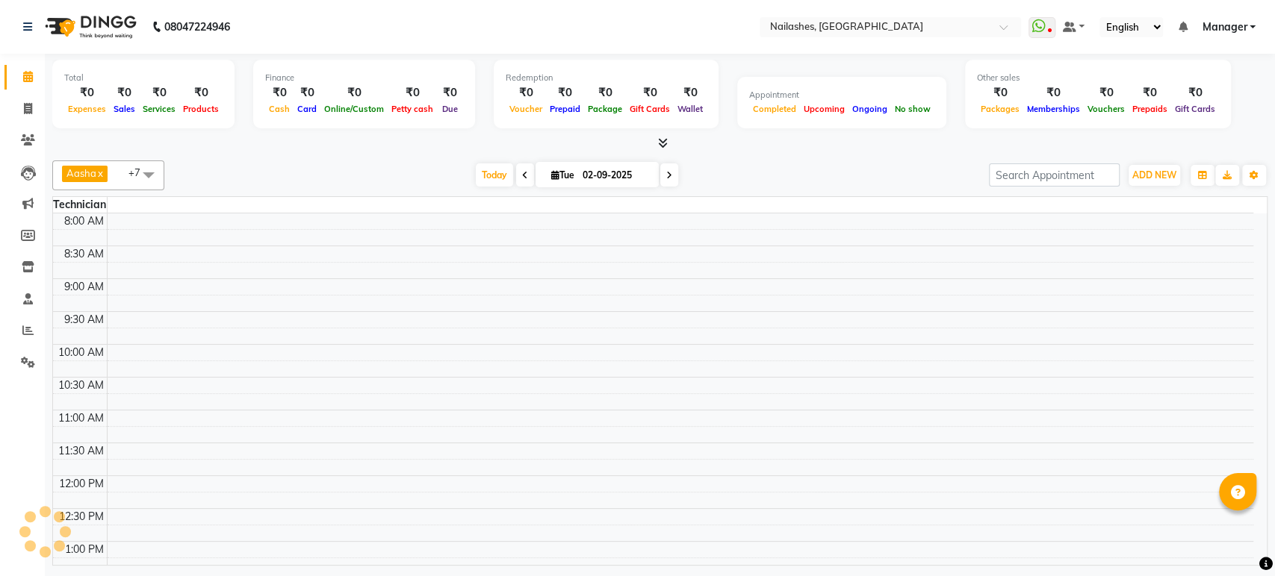
click at [665, 131] on div "Total ₹0 Expenses ₹0 Sales ₹0 Services ₹0 Products Finance ₹0 Cash ₹0 Card ₹0 O…" at bounding box center [659, 96] width 1215 height 73
click at [661, 144] on icon at bounding box center [663, 142] width 10 height 11
